Goal: Task Accomplishment & Management: Manage account settings

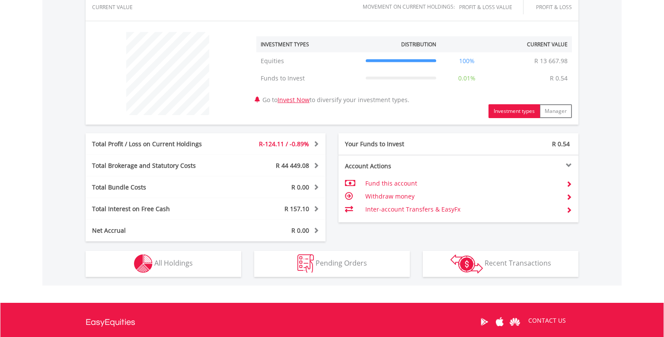
scroll to position [393, 0]
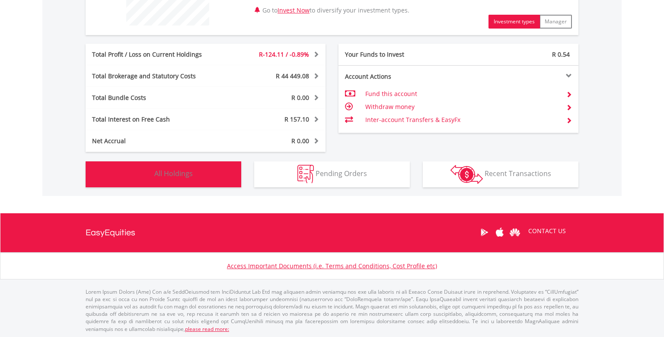
click at [193, 178] on button "Holdings All Holdings" at bounding box center [164, 174] width 156 height 26
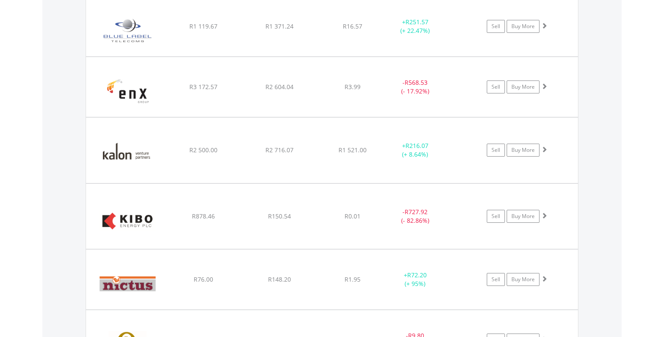
scroll to position [651, 0]
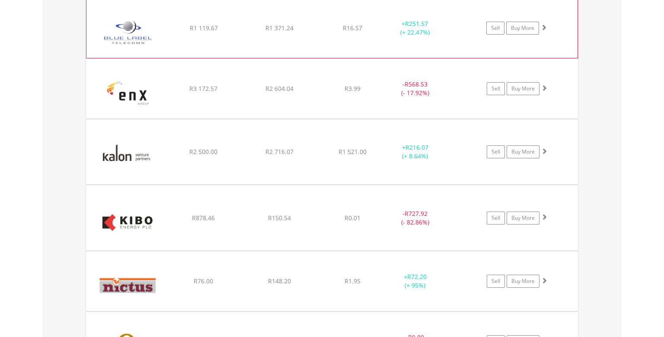
click at [543, 27] on span at bounding box center [543, 27] width 6 height 6
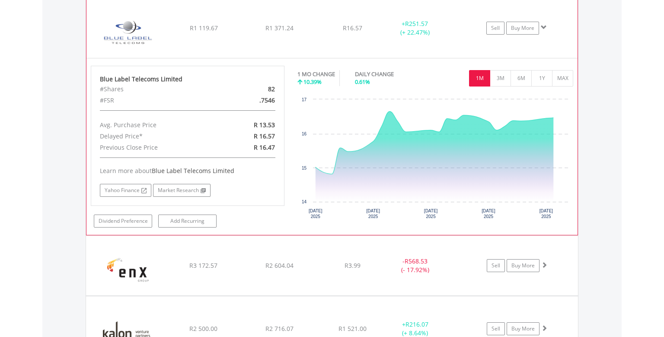
click at [543, 27] on span at bounding box center [543, 27] width 6 height 6
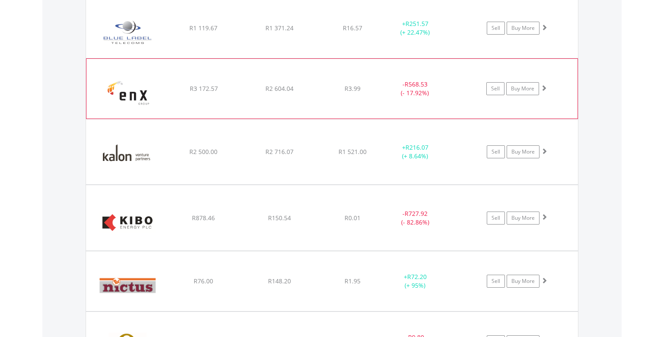
click at [544, 88] on span at bounding box center [543, 88] width 6 height 6
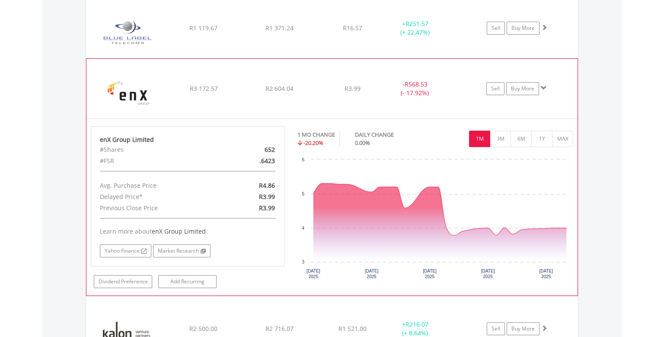
click at [544, 88] on span at bounding box center [543, 88] width 6 height 6
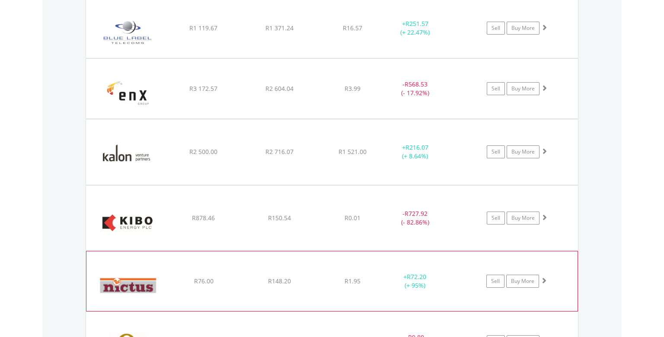
click at [545, 279] on span at bounding box center [543, 280] width 6 height 6
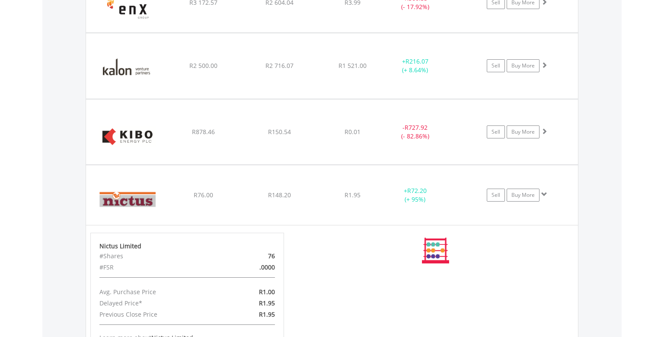
scroll to position [788, 0]
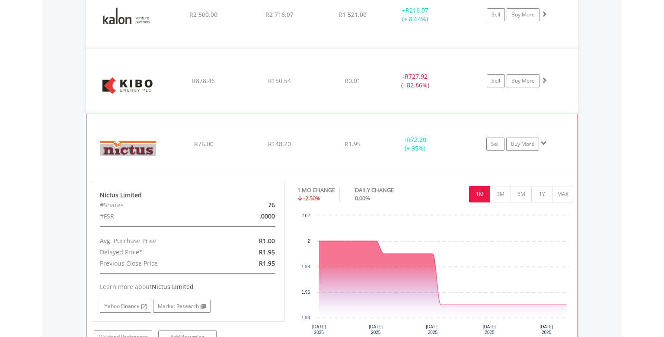
click at [545, 144] on span at bounding box center [543, 143] width 6 height 6
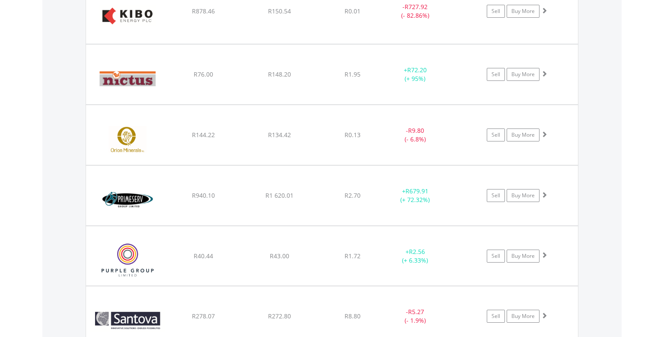
scroll to position [879, 0]
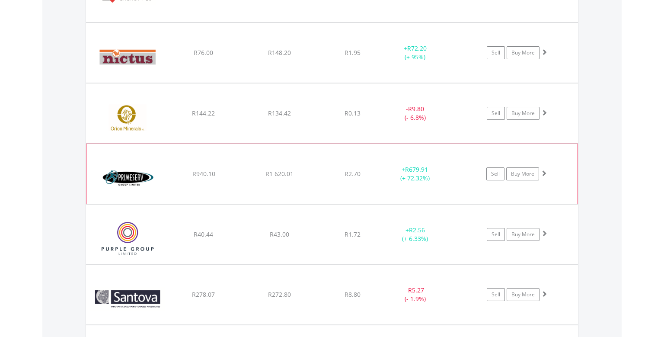
click at [543, 174] on span at bounding box center [543, 173] width 6 height 6
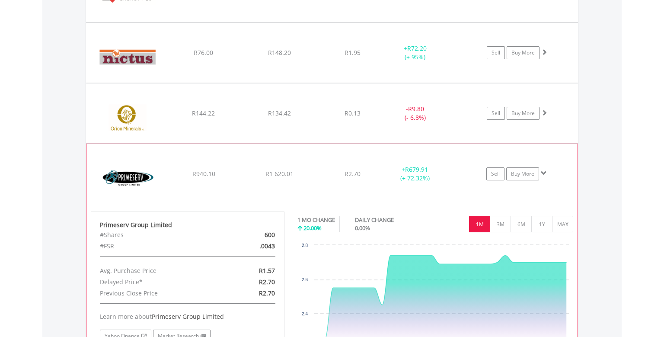
click at [543, 174] on span at bounding box center [543, 173] width 6 height 6
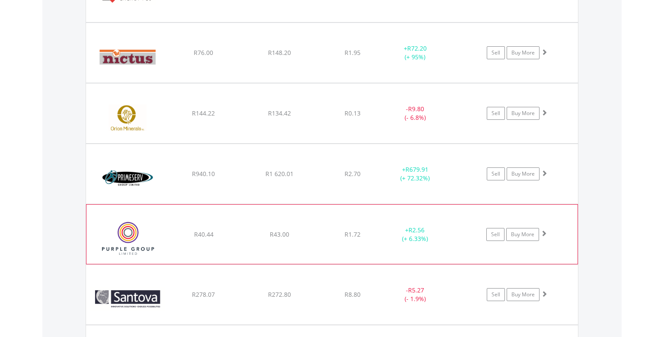
click at [543, 230] on span at bounding box center [543, 233] width 6 height 6
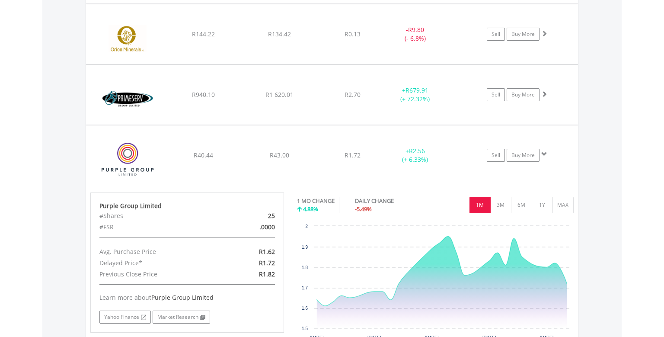
scroll to position [1016, 0]
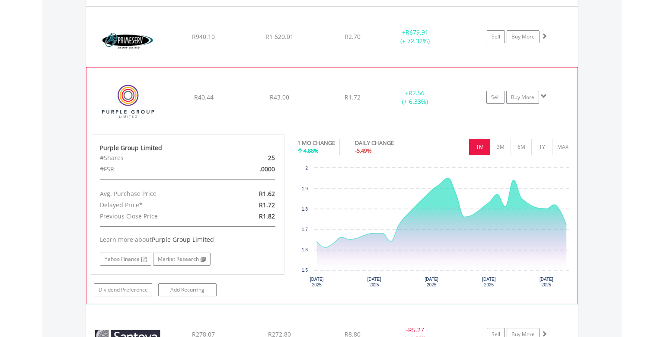
click at [542, 93] on span at bounding box center [543, 96] width 6 height 6
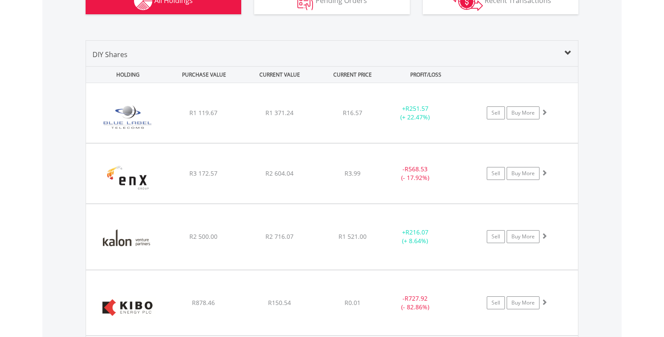
scroll to position [593, 0]
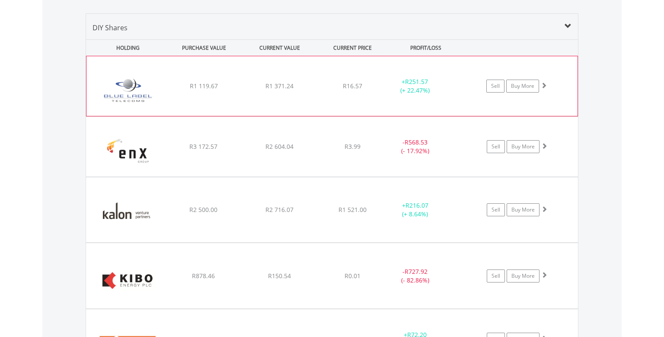
click at [543, 84] on span at bounding box center [543, 85] width 6 height 6
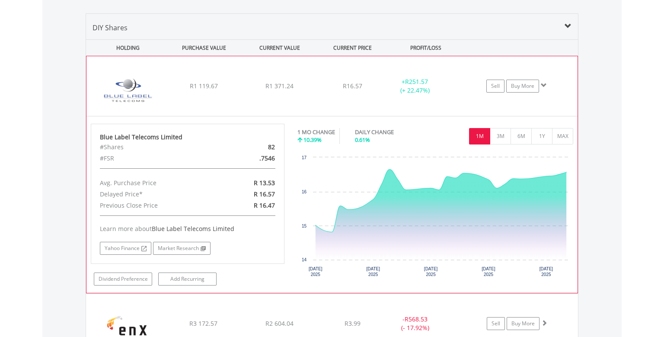
click at [543, 84] on span at bounding box center [543, 85] width 6 height 6
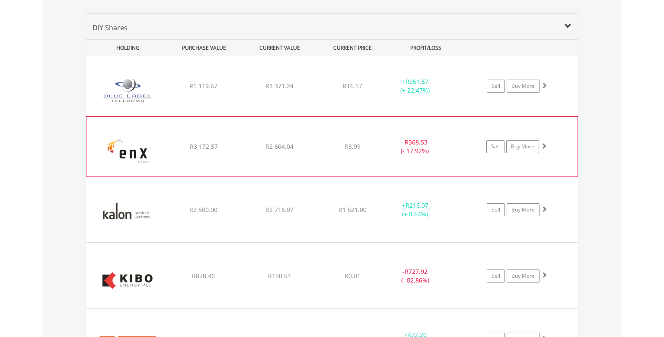
click at [545, 146] on span at bounding box center [543, 146] width 6 height 6
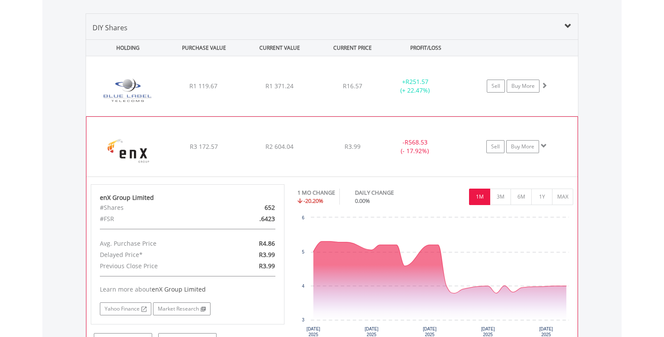
click at [546, 146] on span at bounding box center [543, 146] width 6 height 6
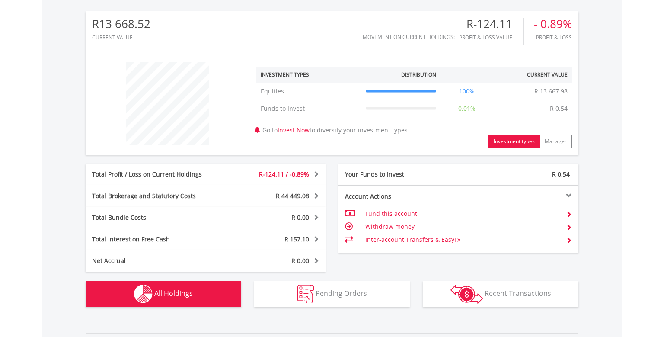
scroll to position [0, 0]
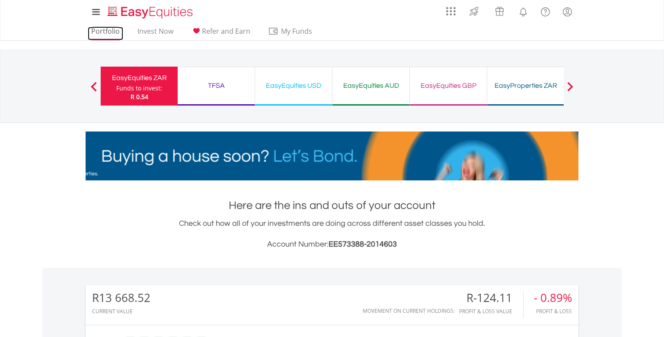
click at [109, 35] on link "Portfolio" at bounding box center [105, 33] width 35 height 13
